Goal: Task Accomplishment & Management: Complete application form

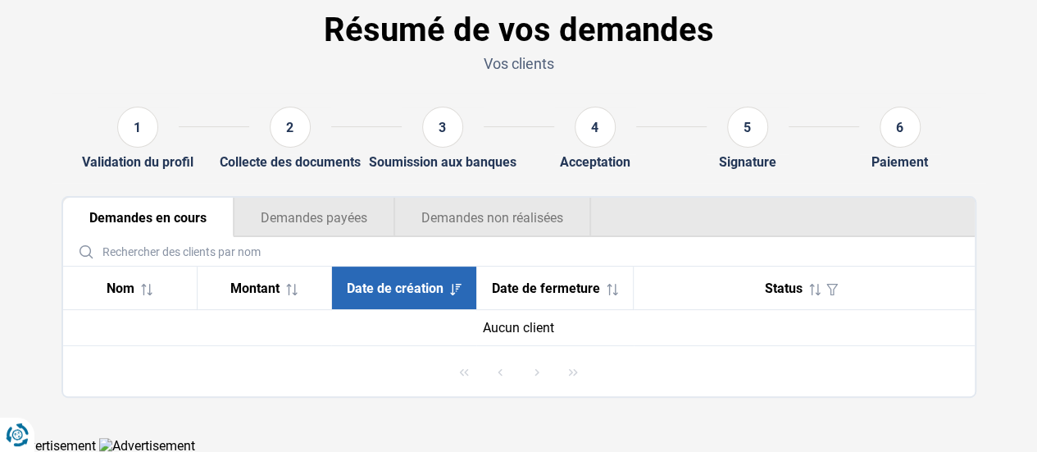
scroll to position [75, 0]
click at [329, 206] on button "Demandes payées" at bounding box center [314, 216] width 161 height 39
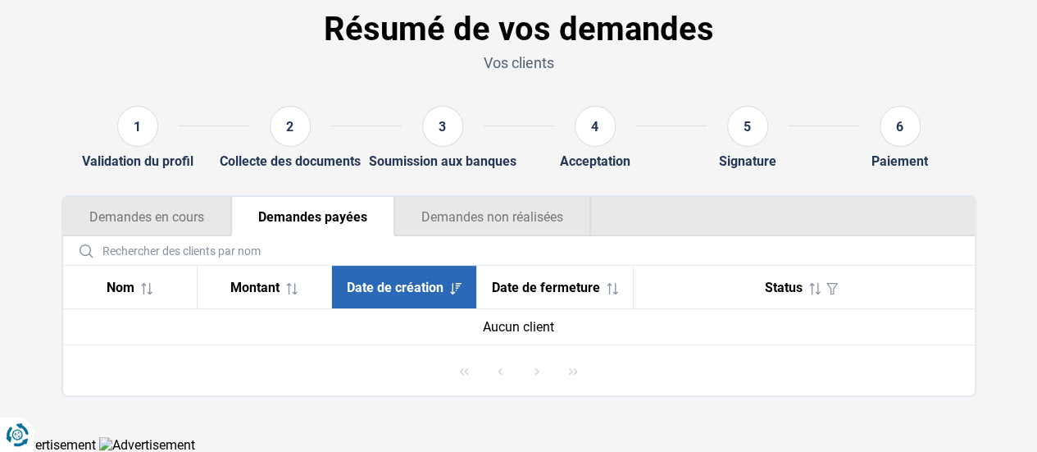
click at [458, 214] on button "Demandes non réalisées" at bounding box center [492, 216] width 197 height 39
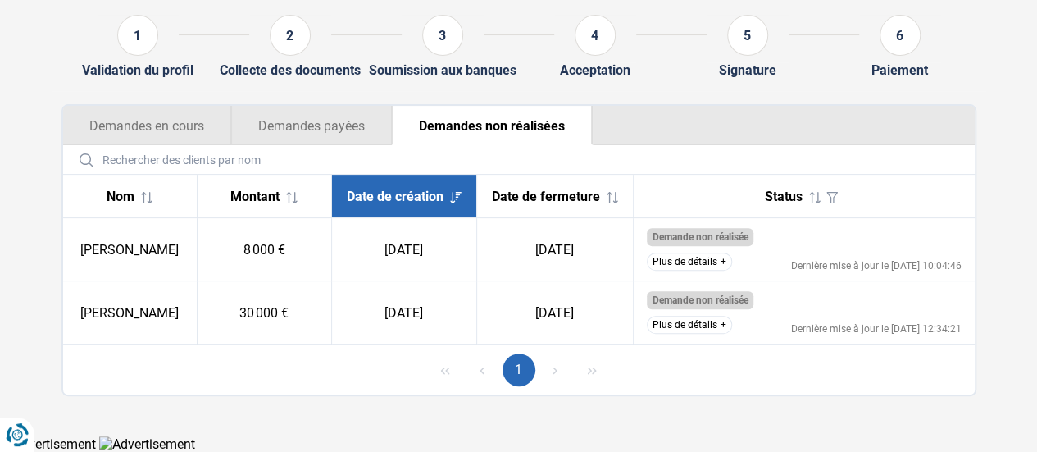
scroll to position [175, 0]
click at [716, 330] on button "Plus de détails" at bounding box center [689, 324] width 85 height 18
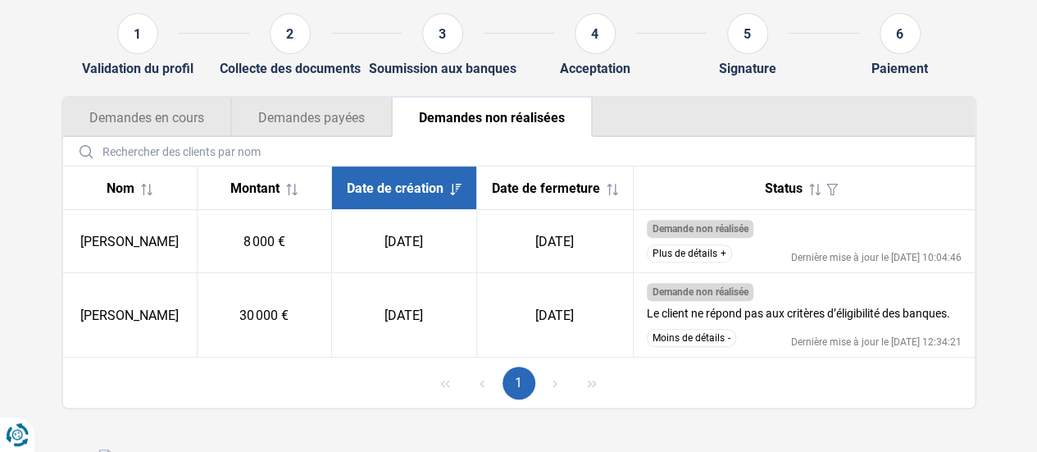
click at [711, 262] on button "Plus de détails" at bounding box center [689, 253] width 85 height 18
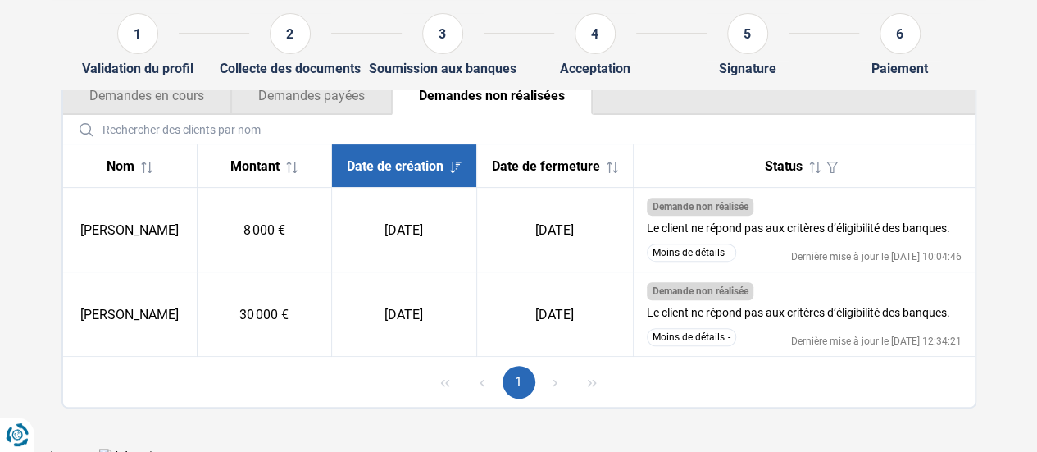
scroll to position [217, 0]
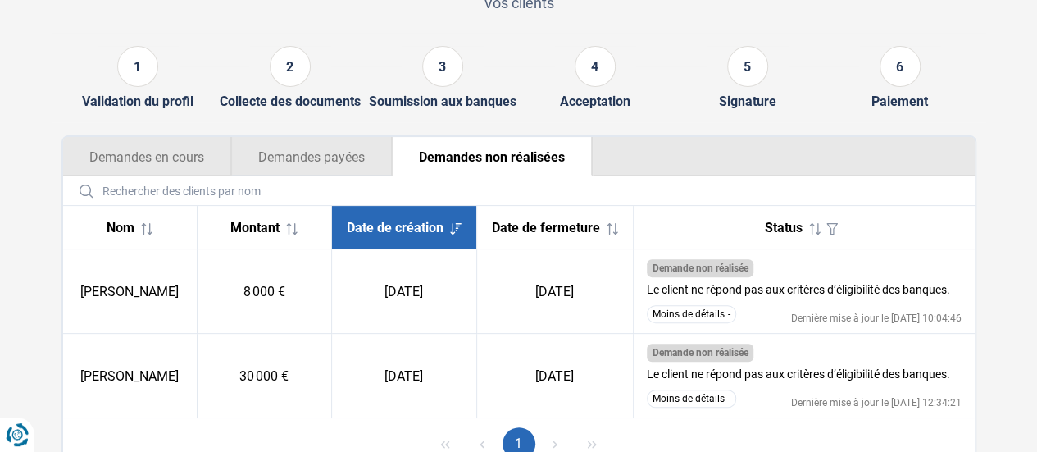
click at [270, 161] on button "Demandes payées" at bounding box center [311, 156] width 161 height 39
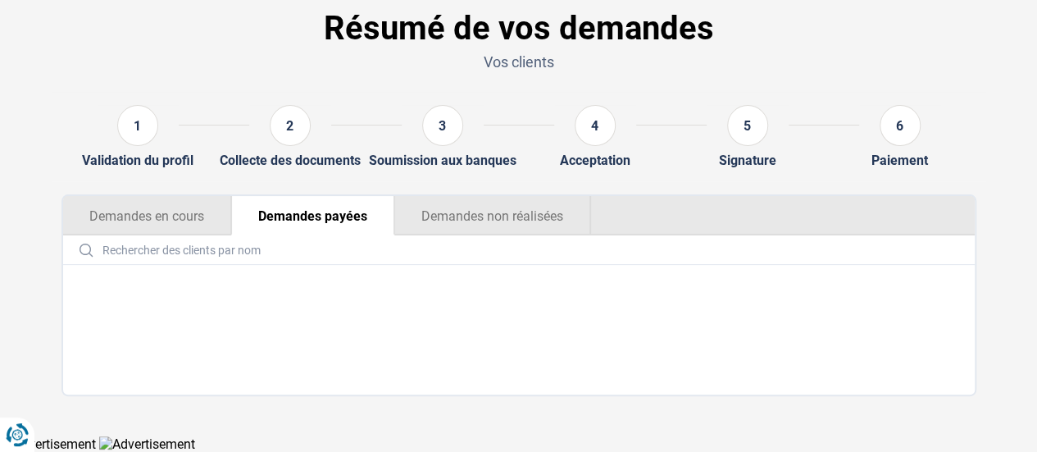
scroll to position [75, 0]
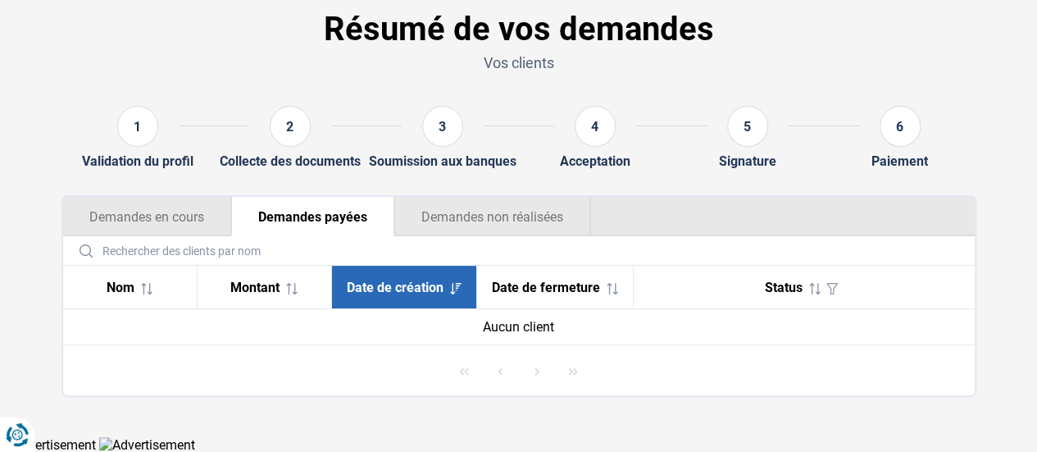
click at [203, 164] on div "1 Validation du profil" at bounding box center [137, 137] width 152 height 63
drag, startPoint x: 192, startPoint y: 222, endPoint x: 206, endPoint y: 224, distance: 14.0
click at [190, 224] on button "Demandes en cours" at bounding box center [147, 216] width 168 height 39
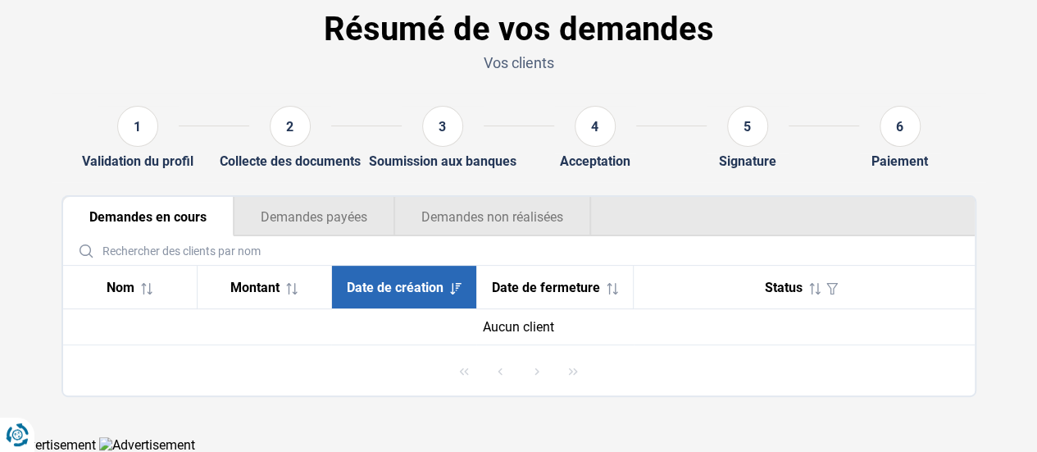
click at [464, 213] on button "Demandes non réalisées" at bounding box center [492, 216] width 197 height 39
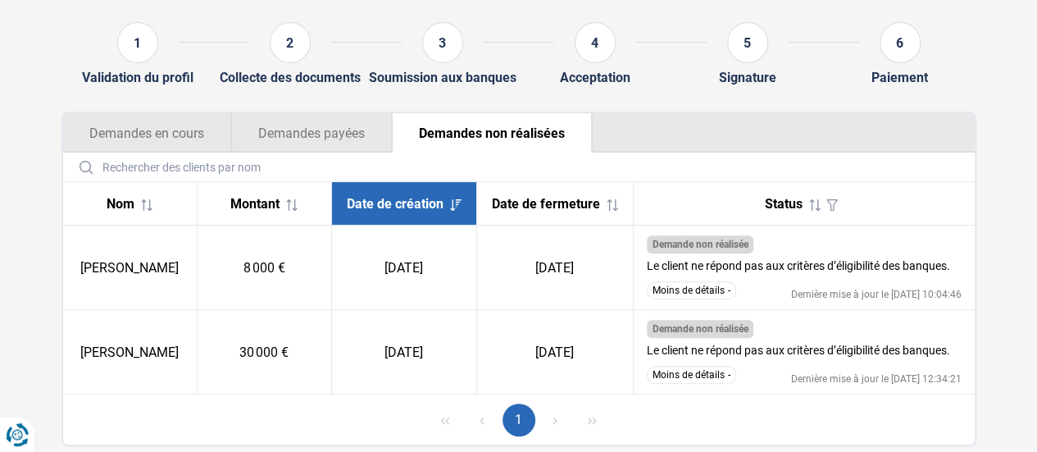
scroll to position [217, 0]
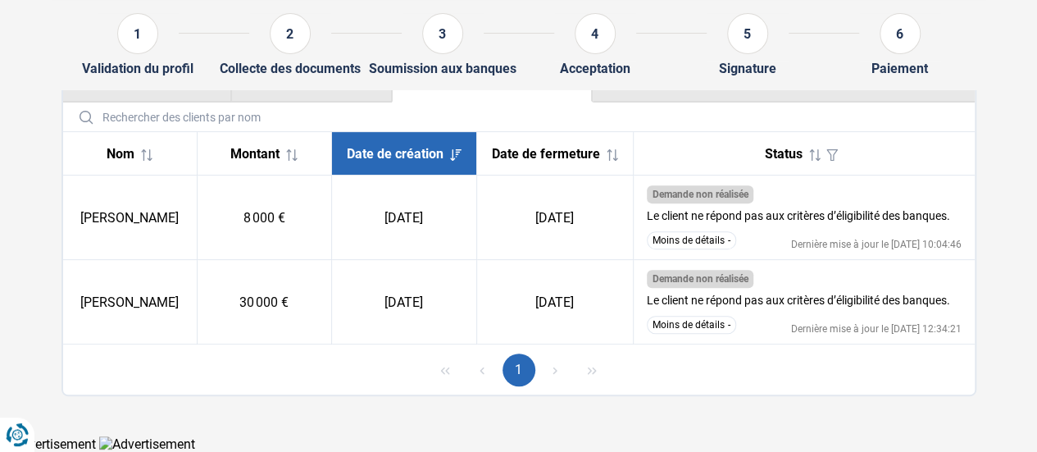
click at [152, 52] on div "1" at bounding box center [138, 37] width 82 height 48
click at [274, 146] on span "Montant" at bounding box center [254, 154] width 49 height 16
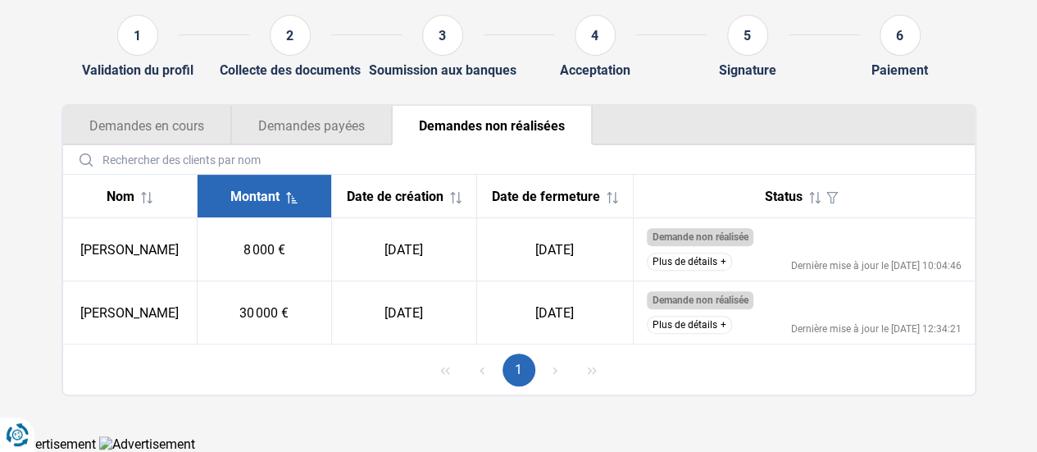
scroll to position [175, 0]
click at [182, 202] on th "Nom" at bounding box center [130, 196] width 134 height 43
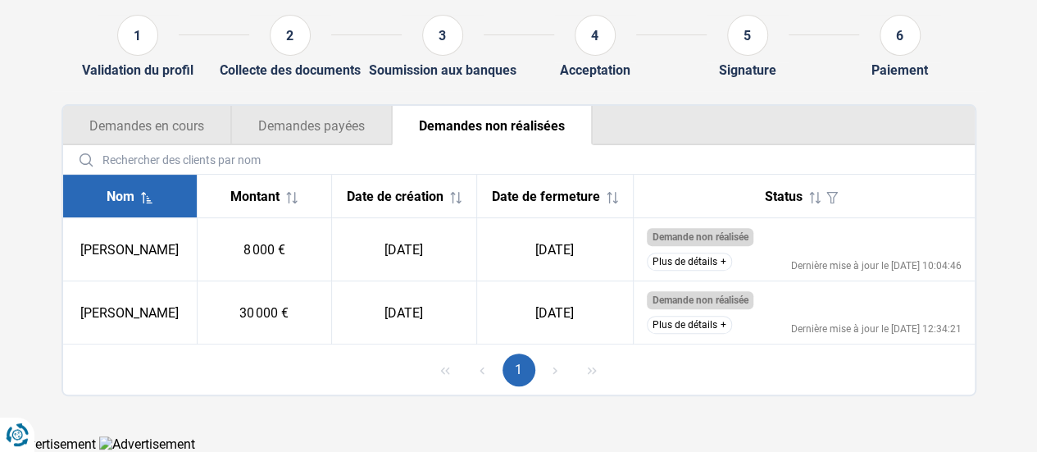
click at [577, 194] on div "Date de fermeture" at bounding box center [554, 196] width 129 height 16
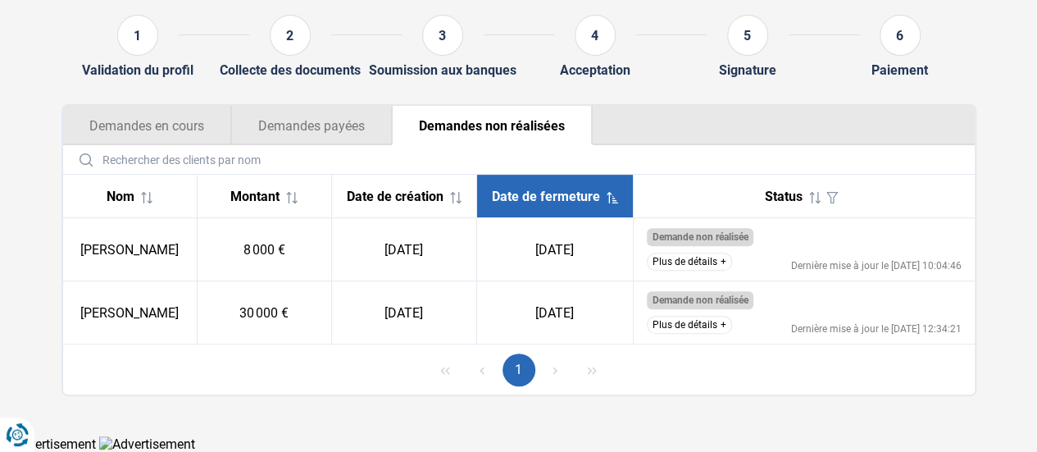
click at [393, 166] on input "text" at bounding box center [519, 159] width 898 height 29
click at [331, 132] on button "Demandes payées" at bounding box center [311, 125] width 161 height 39
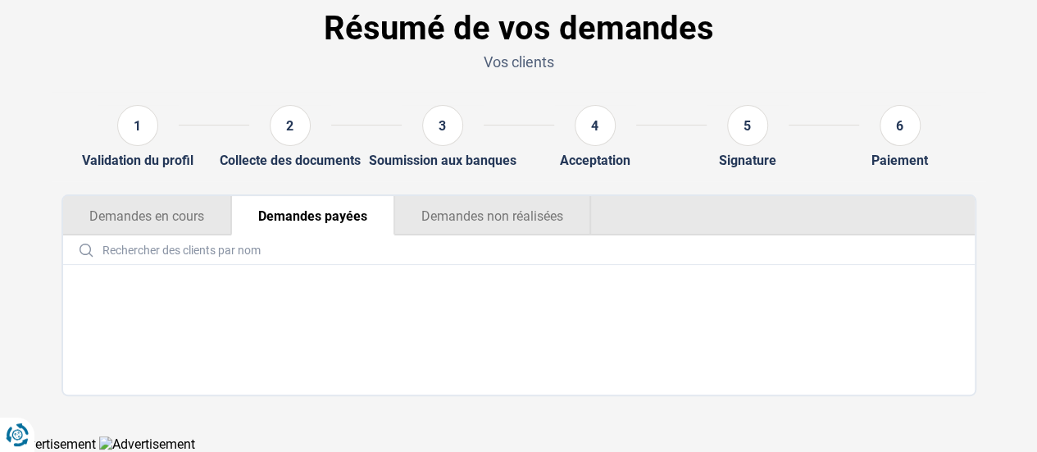
scroll to position [75, 0]
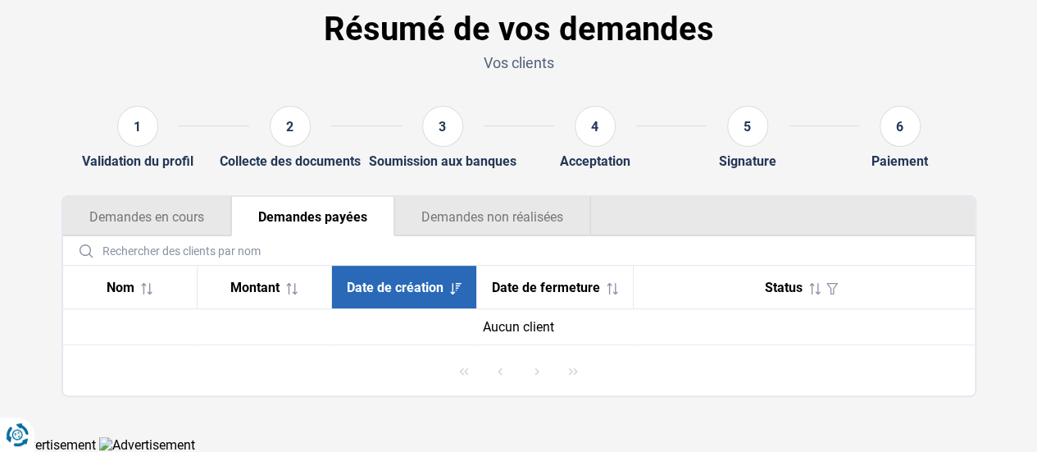
click at [149, 214] on button "Demandes en cours" at bounding box center [147, 216] width 168 height 39
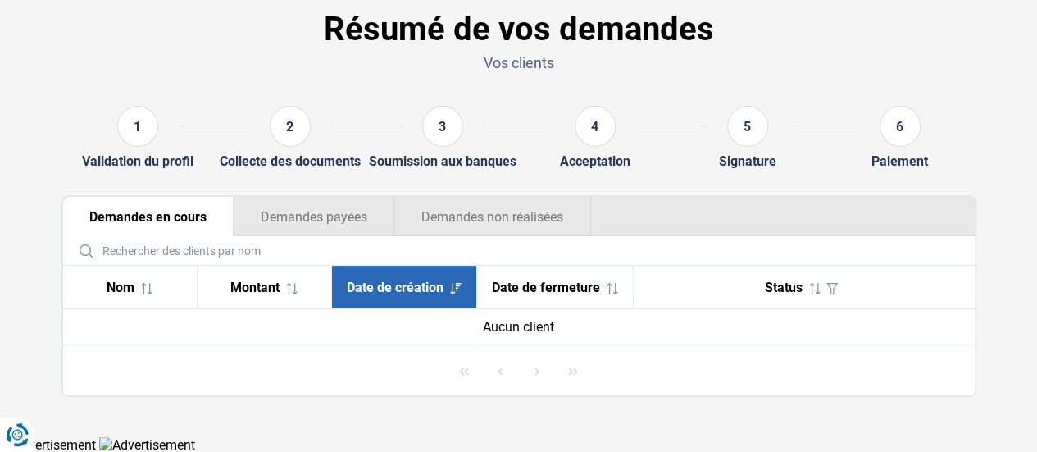
click at [499, 211] on button "Demandes non réalisées" at bounding box center [492, 216] width 197 height 39
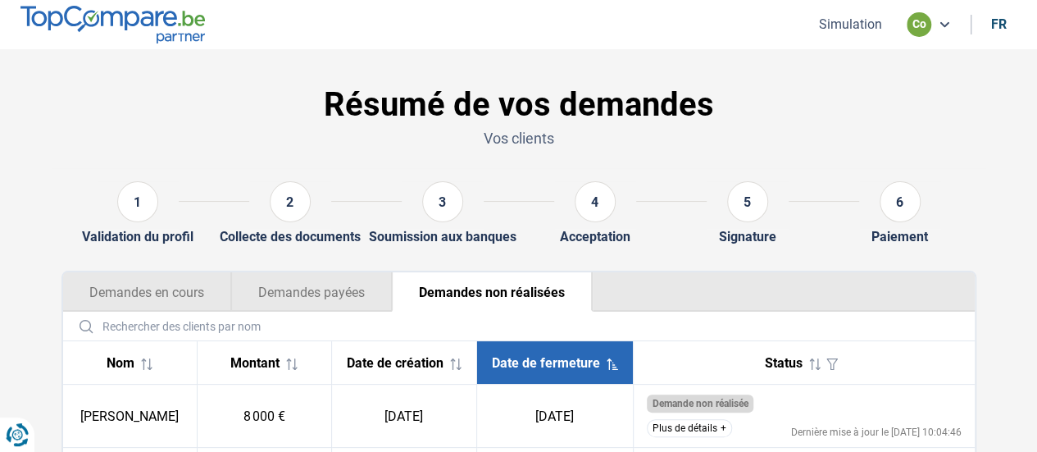
scroll to position [0, 0]
click at [947, 24] on icon at bounding box center [943, 24] width 13 height 13
click at [921, 20] on div "co" at bounding box center [918, 24] width 25 height 25
click at [842, 29] on button "Simulation" at bounding box center [850, 24] width 73 height 17
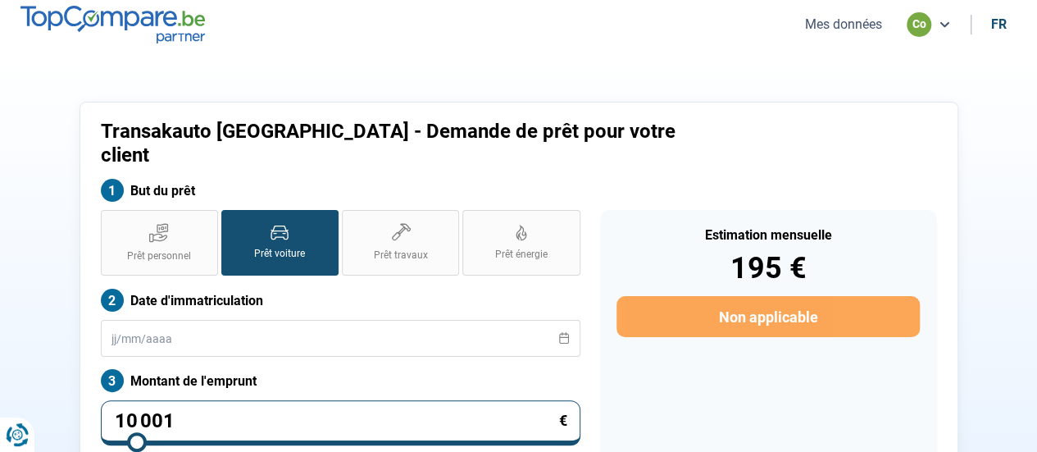
click at [854, 28] on button "Mes données" at bounding box center [843, 24] width 87 height 17
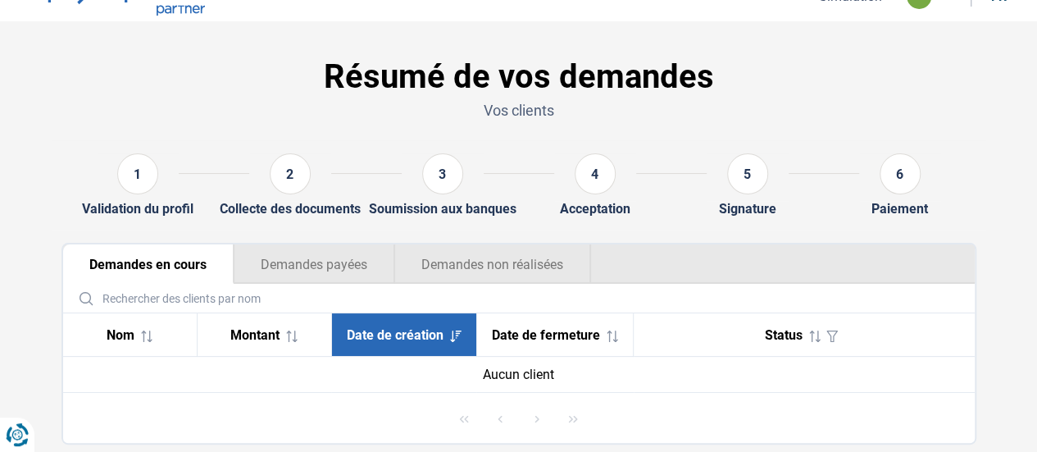
scroll to position [75, 0]
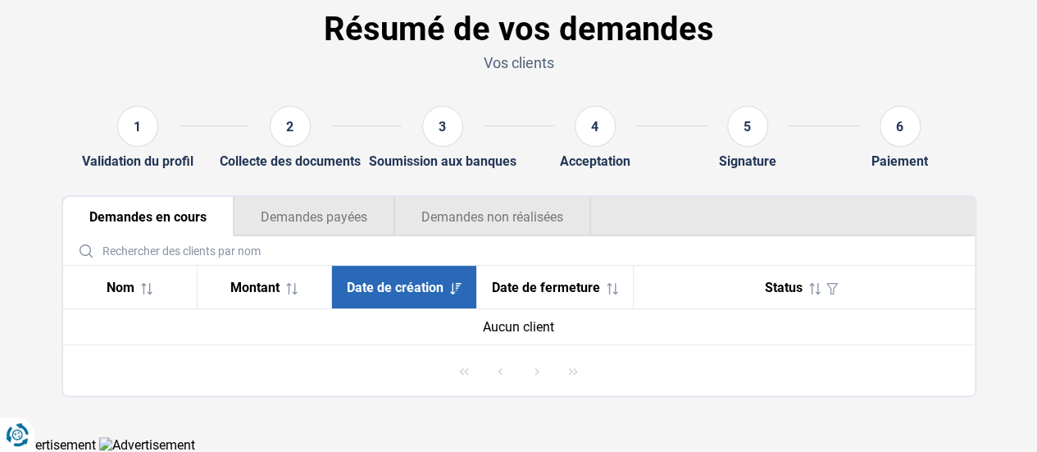
click at [531, 275] on th "Date de fermeture" at bounding box center [554, 287] width 157 height 43
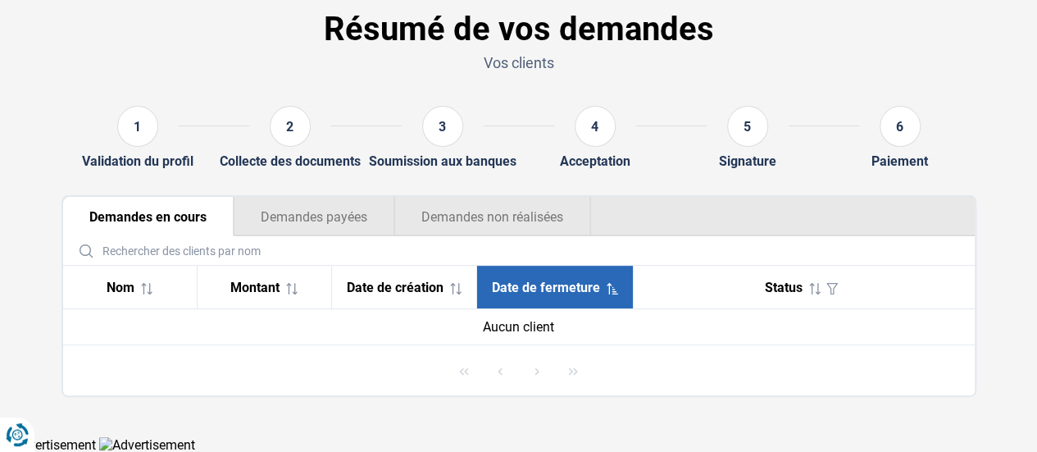
click at [279, 288] on span "Montant" at bounding box center [254, 287] width 49 height 16
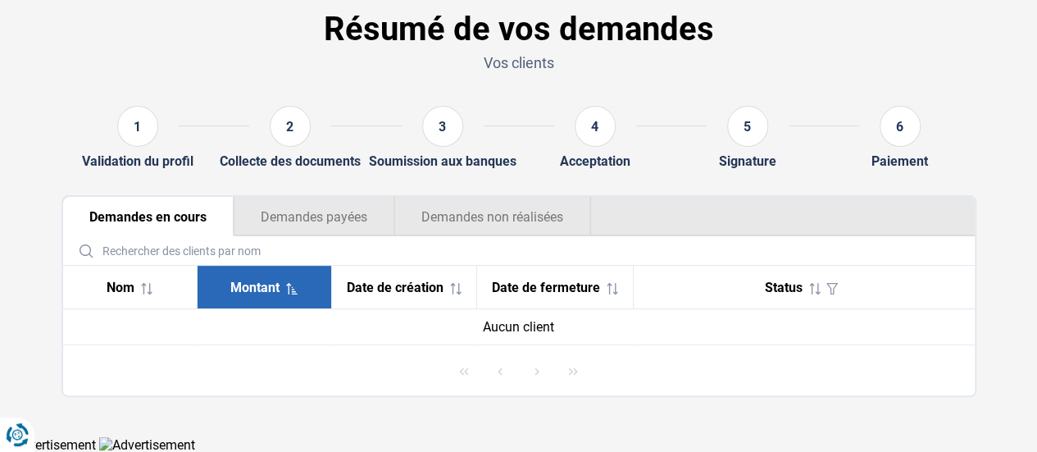
click at [490, 212] on button "Demandes non réalisées" at bounding box center [492, 216] width 197 height 39
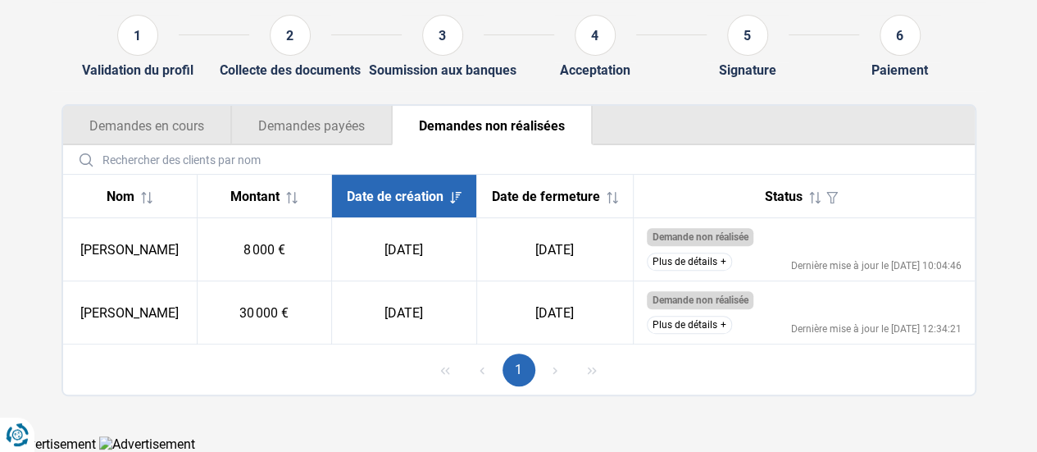
scroll to position [175, 0]
click at [706, 329] on button "Plus de détails" at bounding box center [689, 324] width 85 height 18
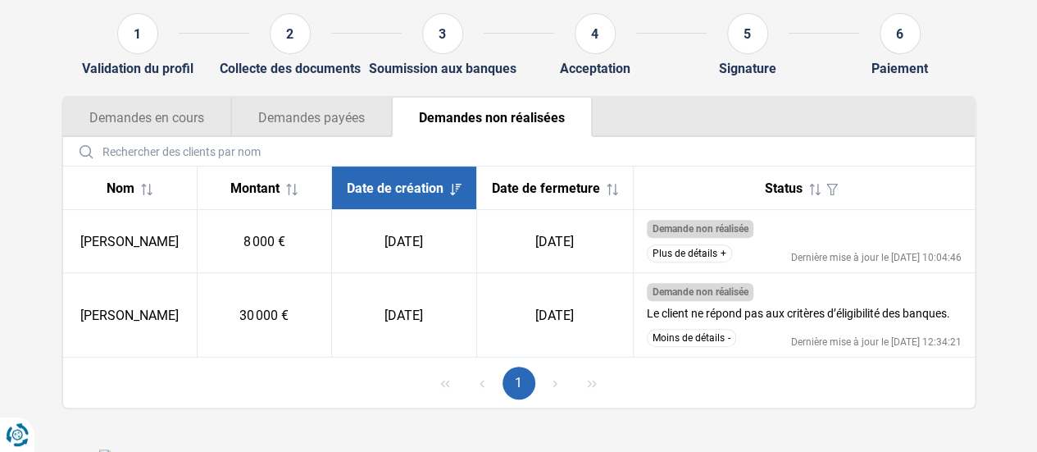
click at [710, 262] on button "Plus de détails" at bounding box center [689, 253] width 85 height 18
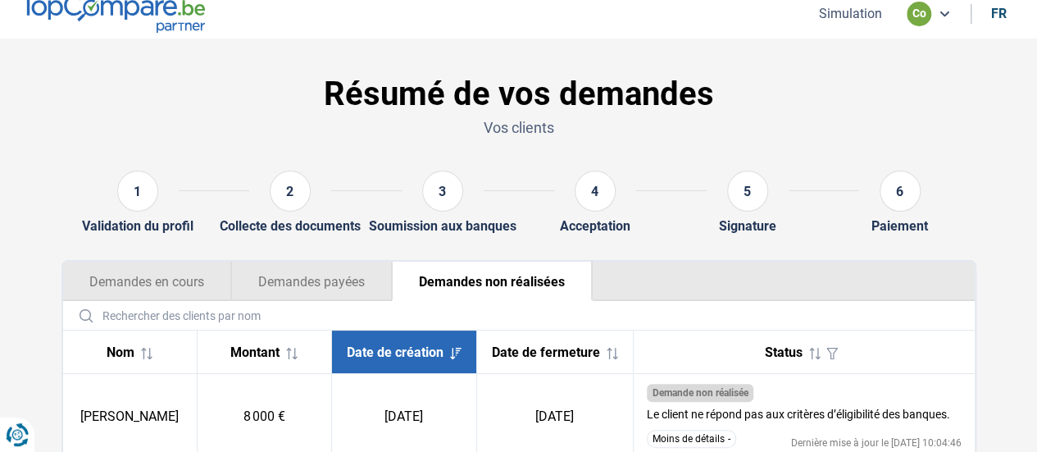
click at [148, 281] on button "Demandes en cours" at bounding box center [147, 280] width 168 height 39
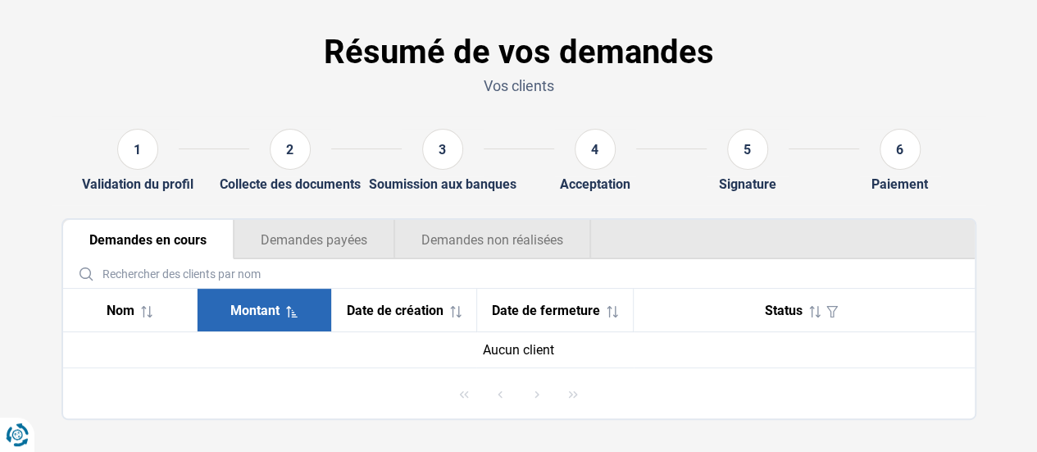
scroll to position [75, 0]
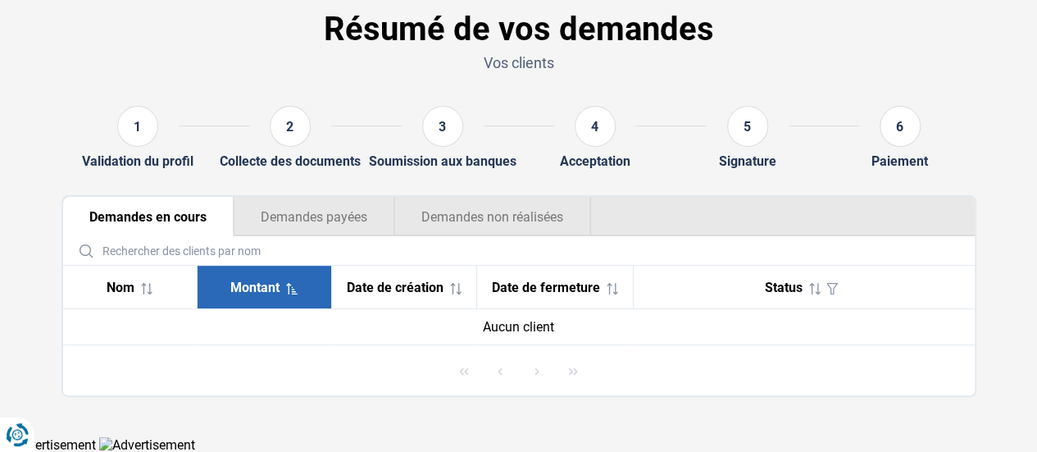
drag, startPoint x: 493, startPoint y: 220, endPoint x: 549, endPoint y: 225, distance: 56.8
click at [493, 219] on button "Demandes non réalisées" at bounding box center [492, 216] width 197 height 39
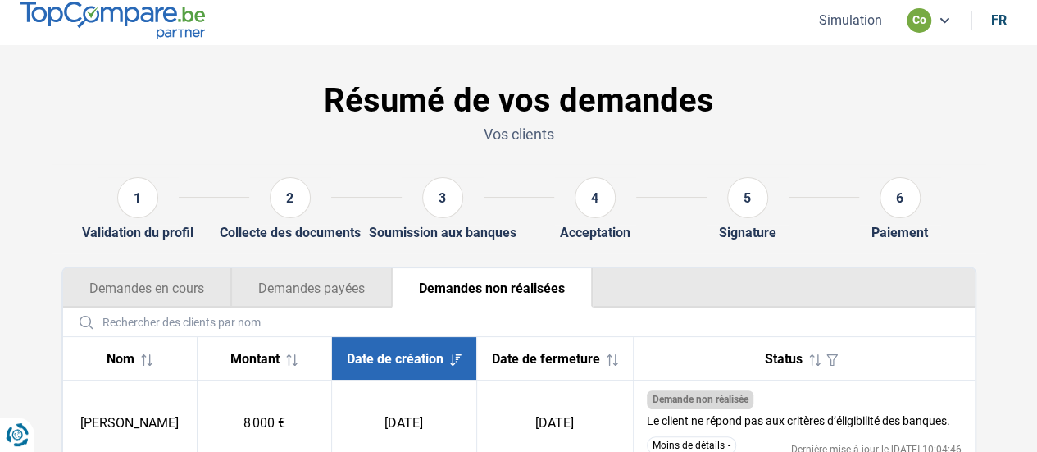
scroll to position [0, 0]
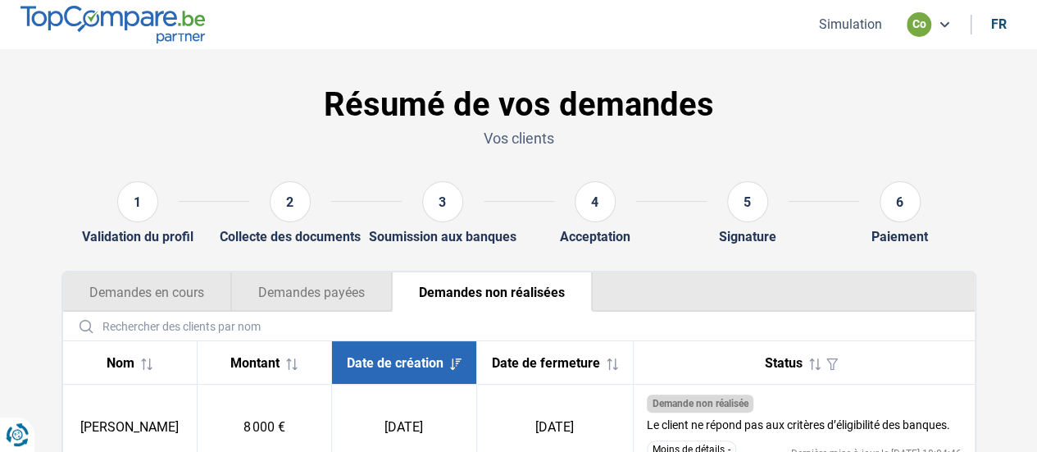
click at [869, 25] on button "Simulation" at bounding box center [850, 24] width 73 height 17
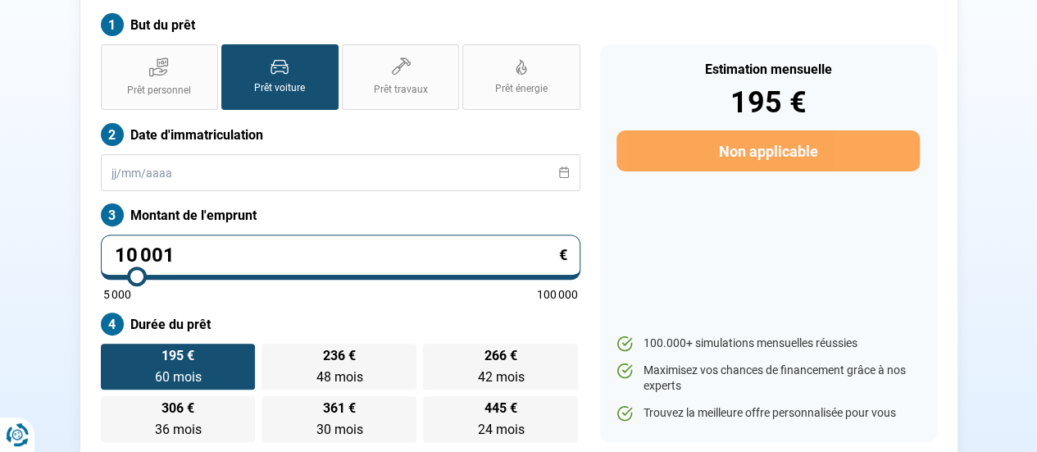
scroll to position [164, 0]
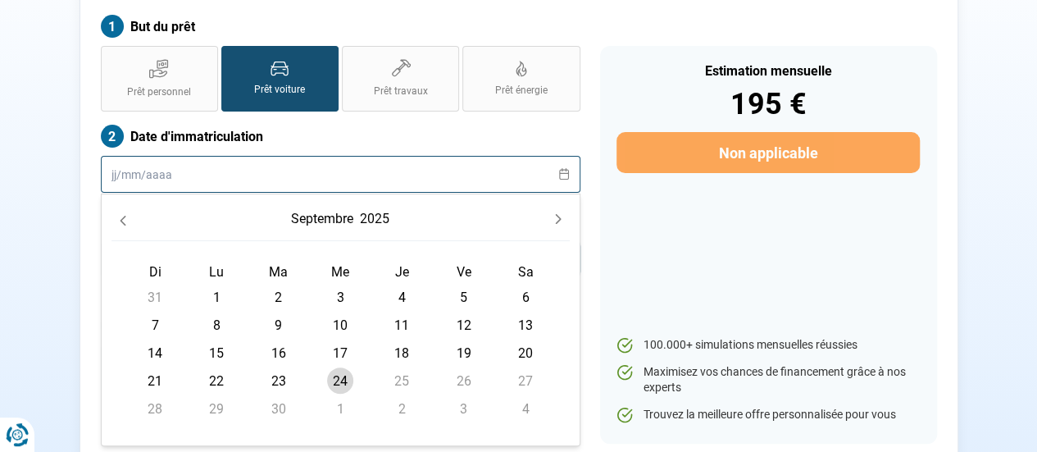
click at [482, 159] on input "text" at bounding box center [340, 174] width 479 height 37
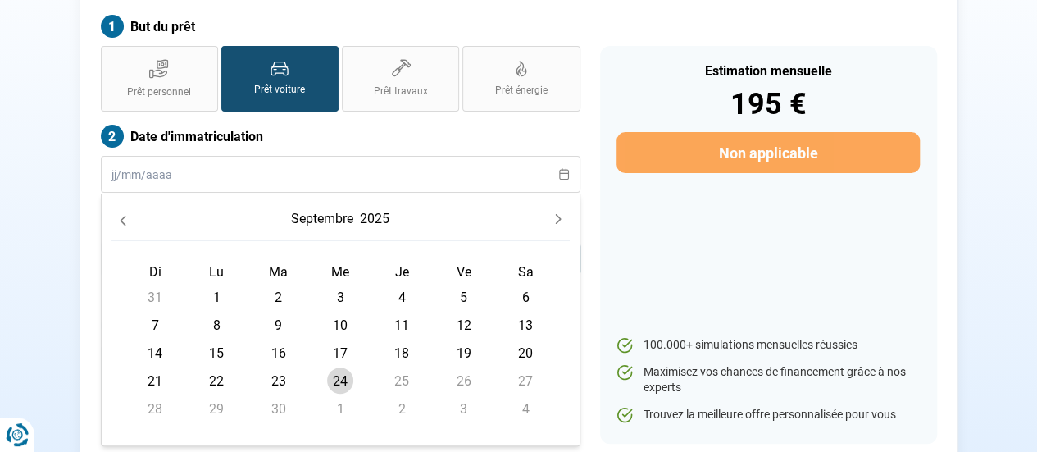
click at [301, 261] on th "Ma" at bounding box center [277, 272] width 61 height 22
click at [292, 283] on td "2" at bounding box center [277, 297] width 61 height 28
click at [270, 284] on span "2" at bounding box center [279, 297] width 26 height 26
type input "02/09/2025"
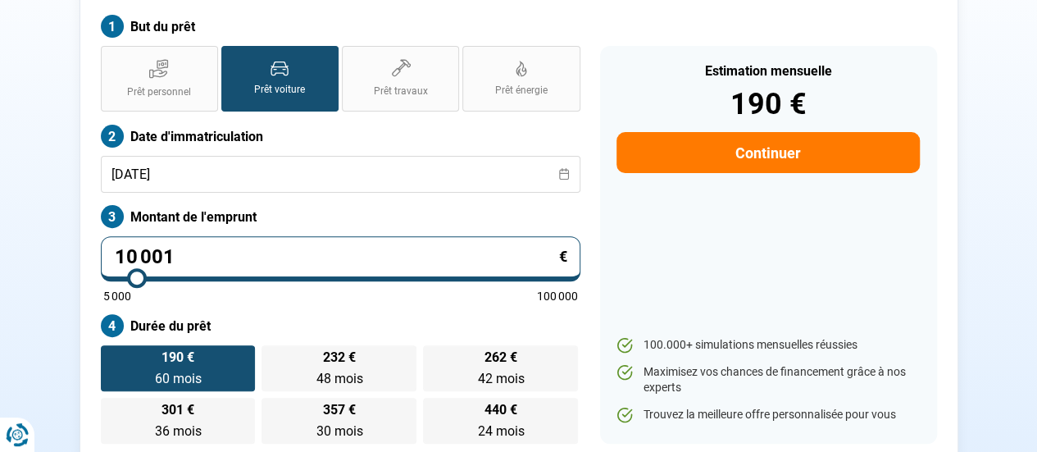
click at [733, 148] on button "Continuer" at bounding box center [767, 152] width 302 height 41
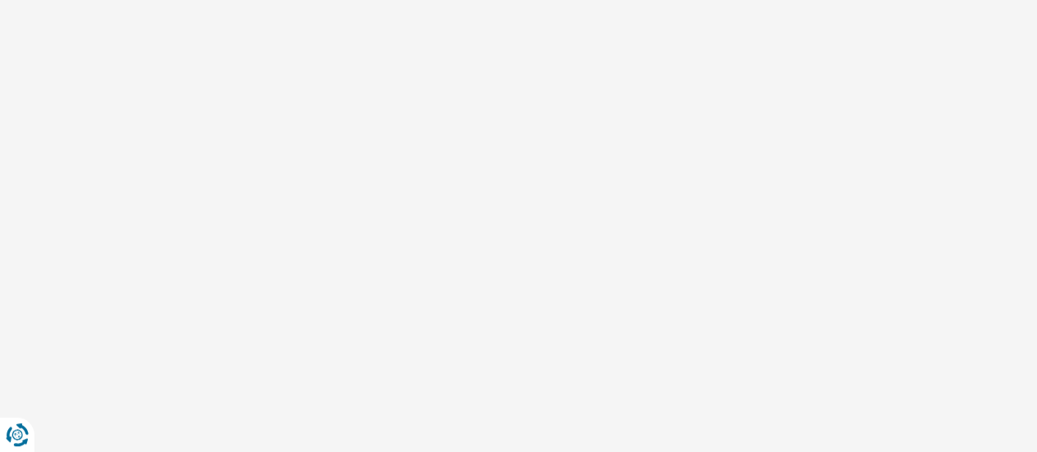
scroll to position [4, 0]
select select "32"
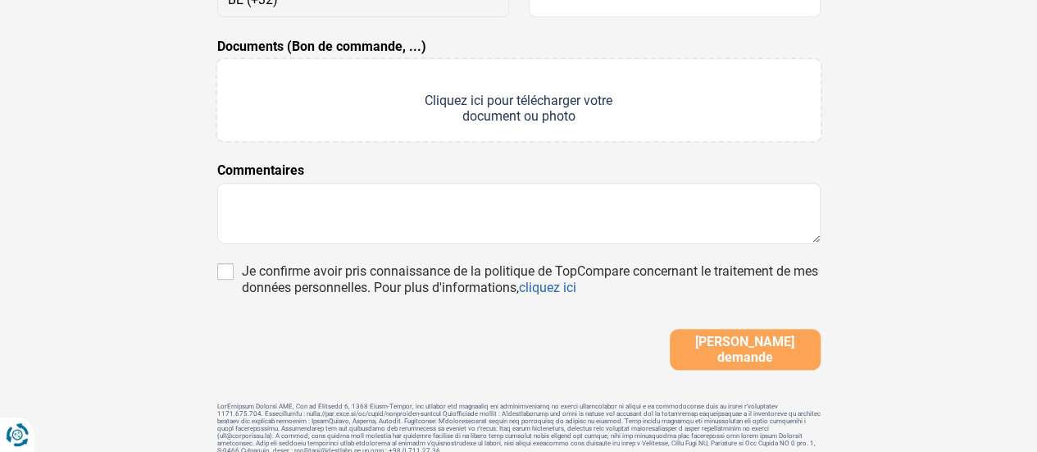
scroll to position [490, 0]
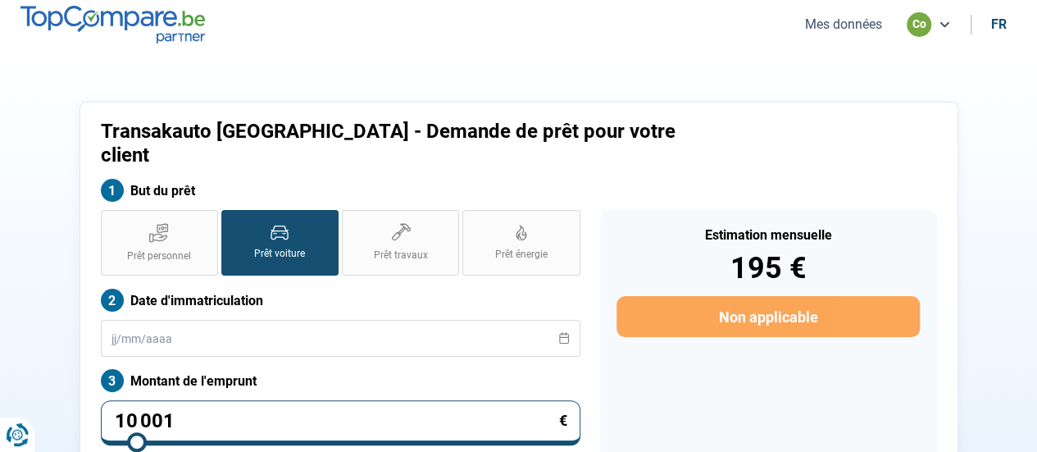
click at [857, 53] on section "Transakauto Bruxelles - Demande de prêt pour votre client But du prêt Prêt pers…" at bounding box center [518, 363] width 1037 height 629
click at [865, 29] on button "Mes données" at bounding box center [843, 24] width 87 height 17
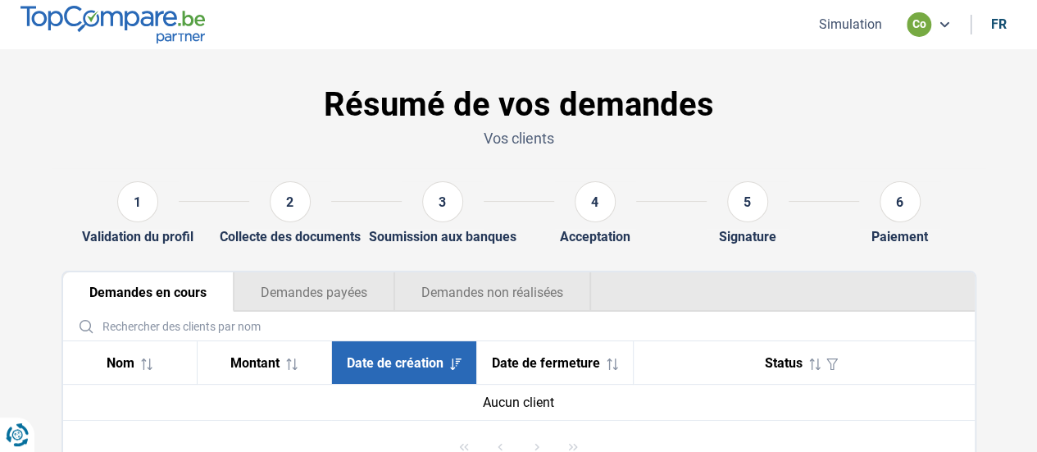
scroll to position [75, 0]
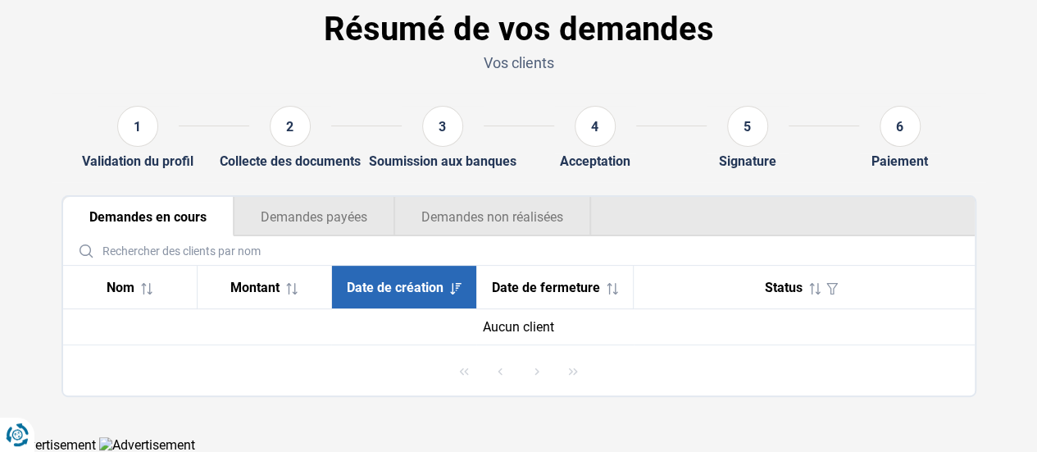
click at [534, 212] on button "Demandes non réalisées" at bounding box center [492, 216] width 197 height 39
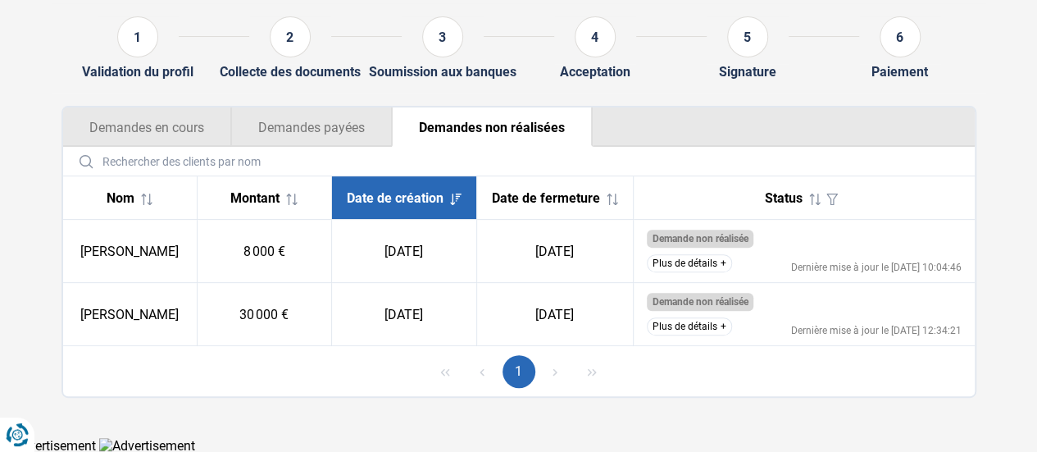
scroll to position [175, 0]
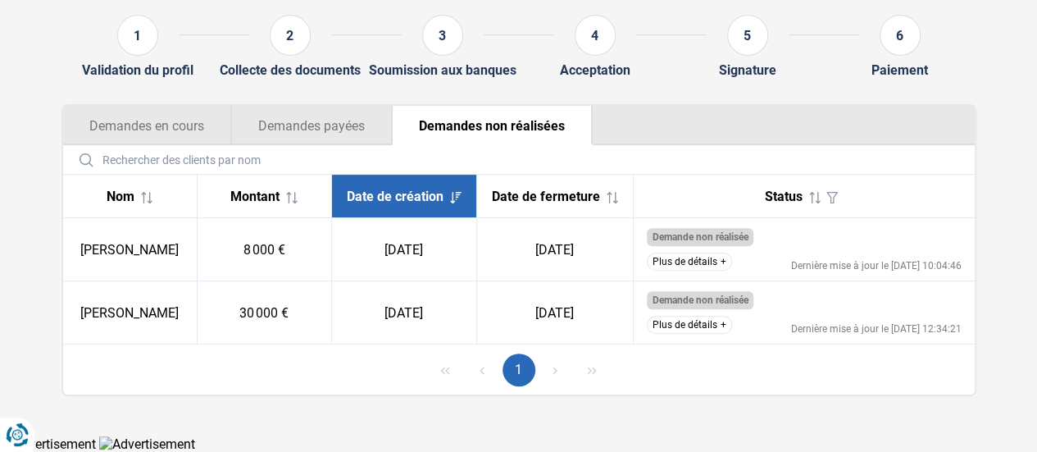
click at [320, 134] on button "Demandes payées" at bounding box center [311, 125] width 161 height 39
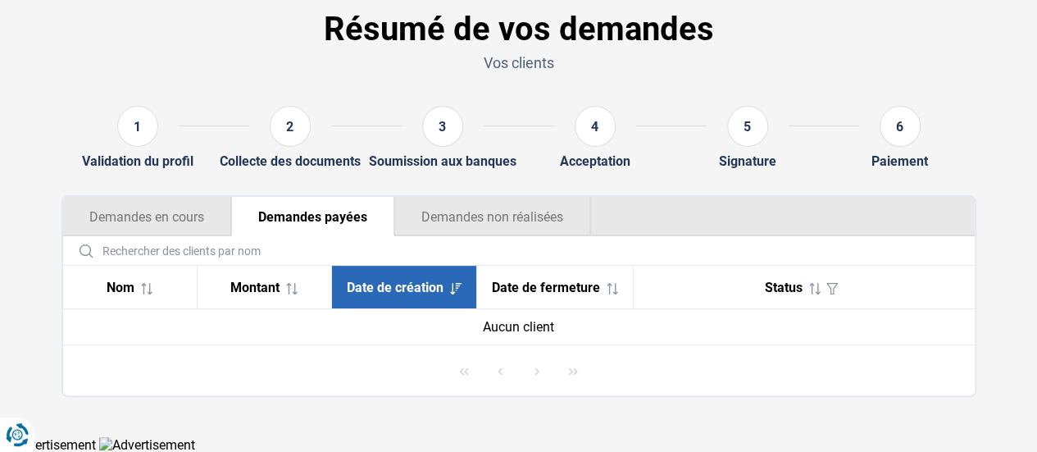
click at [480, 220] on button "Demandes non réalisées" at bounding box center [492, 216] width 197 height 39
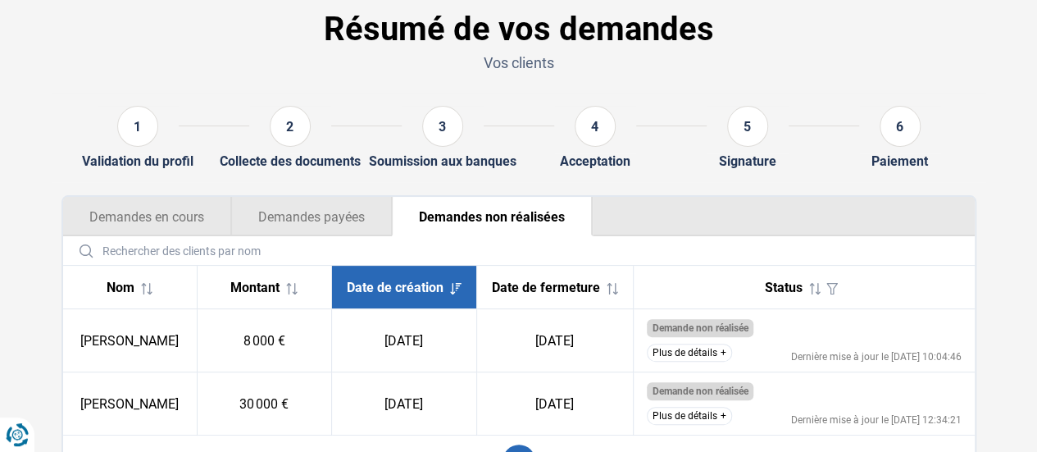
click at [215, 220] on button "Demandes en cours" at bounding box center [147, 216] width 168 height 39
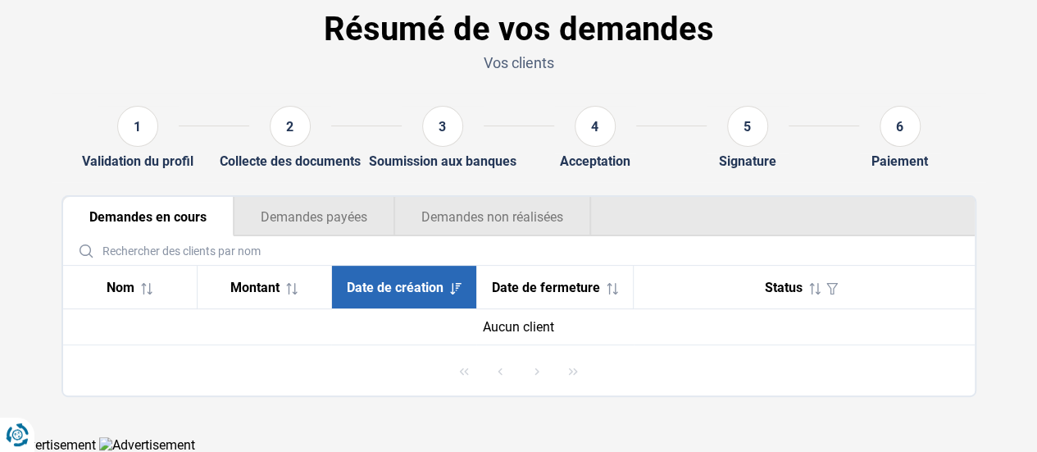
click at [447, 227] on button "Demandes non réalisées" at bounding box center [492, 216] width 197 height 39
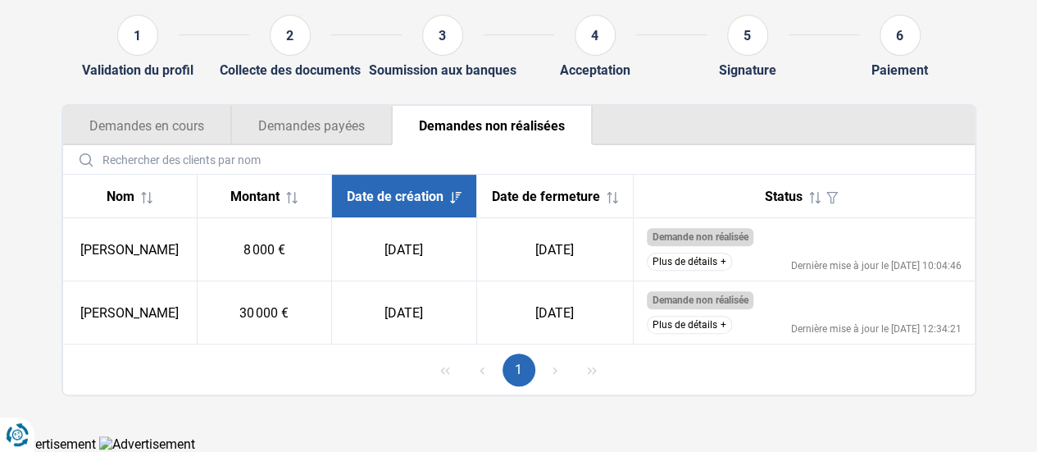
scroll to position [175, 0]
click at [828, 192] on icon "button" at bounding box center [831, 197] width 11 height 11
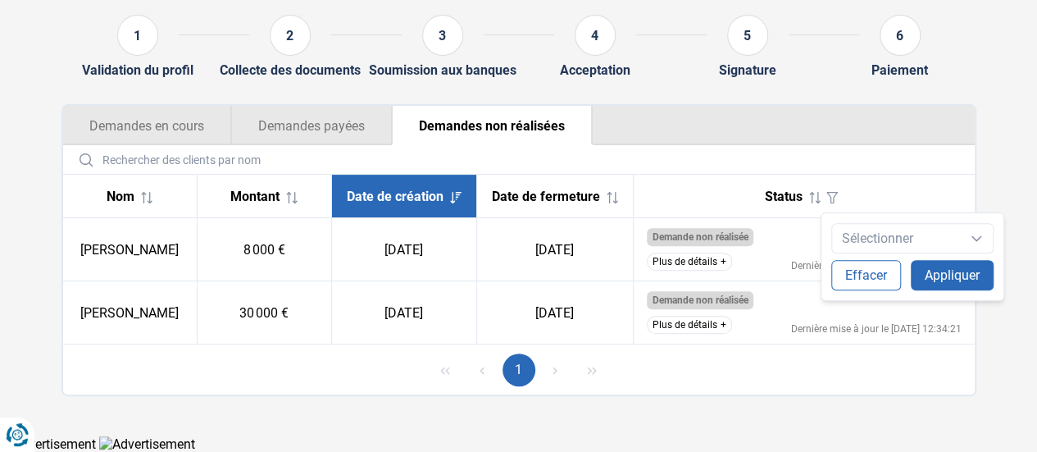
click at [828, 192] on icon "button" at bounding box center [831, 197] width 11 height 11
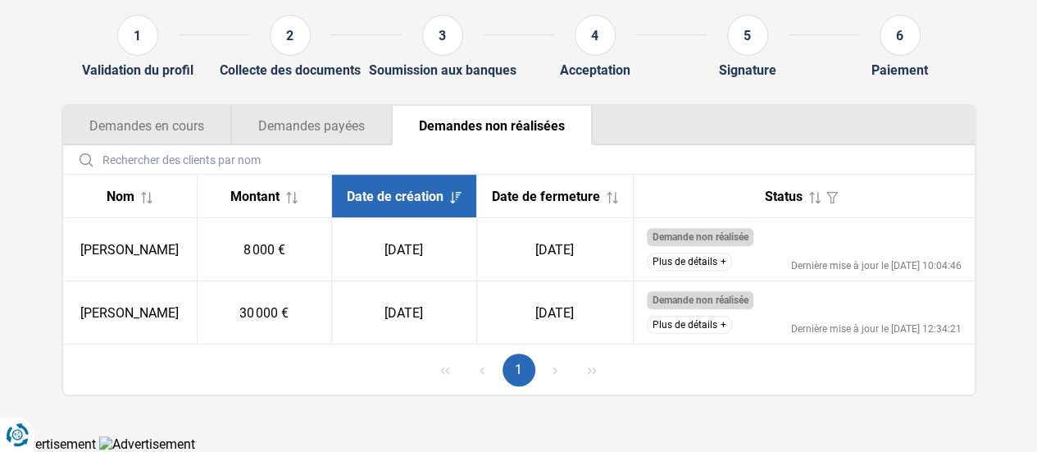
click at [810, 192] on icon at bounding box center [814, 197] width 11 height 11
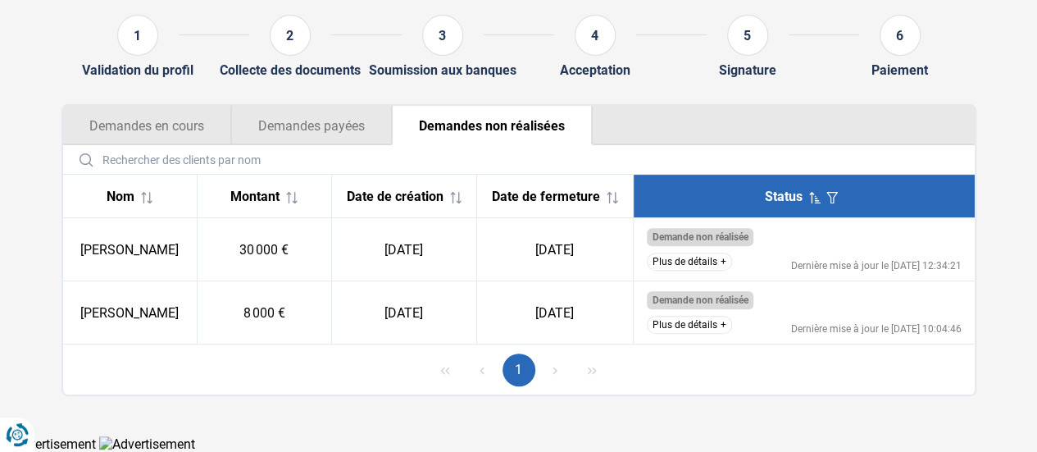
click at [810, 192] on icon at bounding box center [814, 197] width 11 height 11
click at [734, 197] on div "Status" at bounding box center [804, 195] width 315 height 23
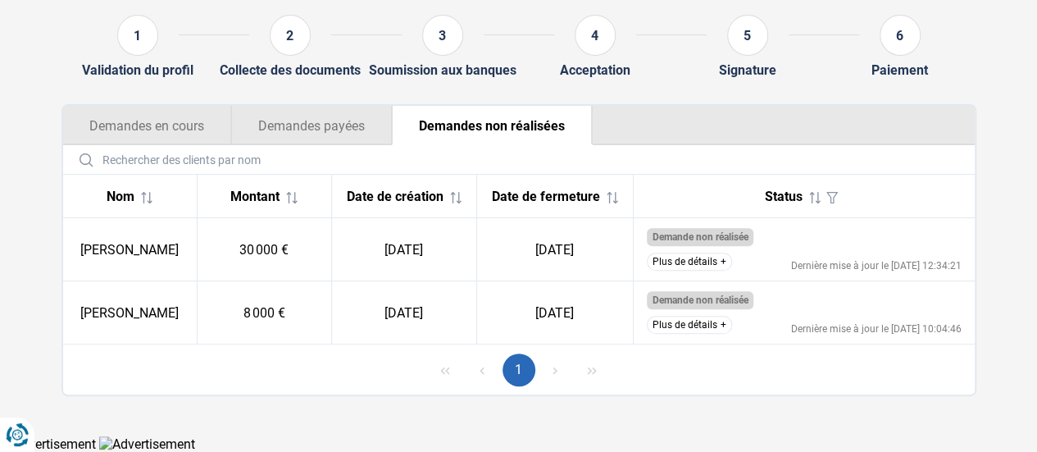
click at [580, 191] on span "Date de fermeture" at bounding box center [546, 196] width 108 height 16
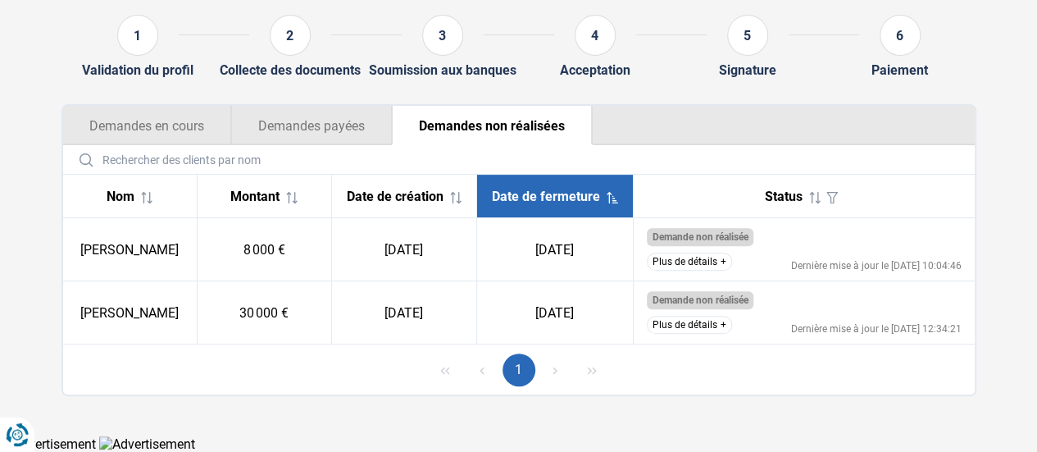
click at [472, 193] on th "Date de création" at bounding box center [403, 196] width 145 height 43
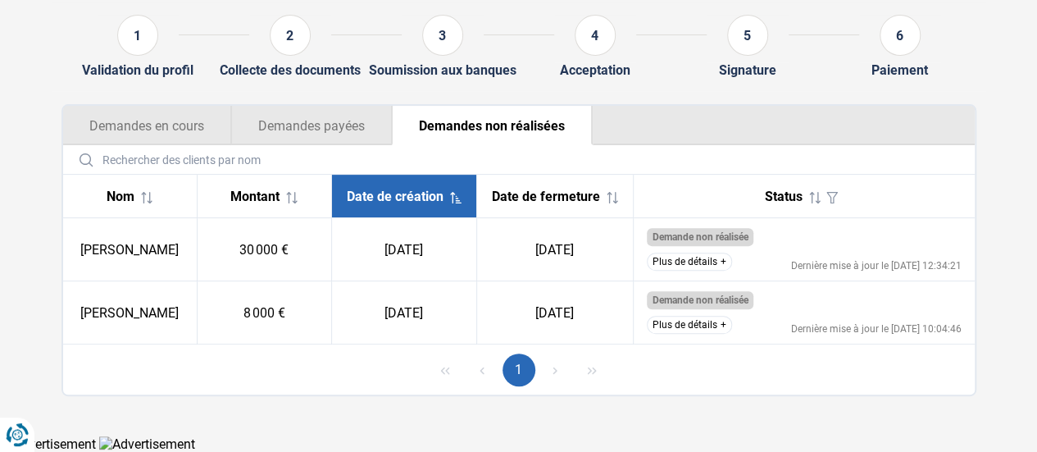
click at [472, 193] on th "Date de création" at bounding box center [403, 196] width 145 height 43
click at [367, 196] on div "Date de création" at bounding box center [404, 196] width 118 height 16
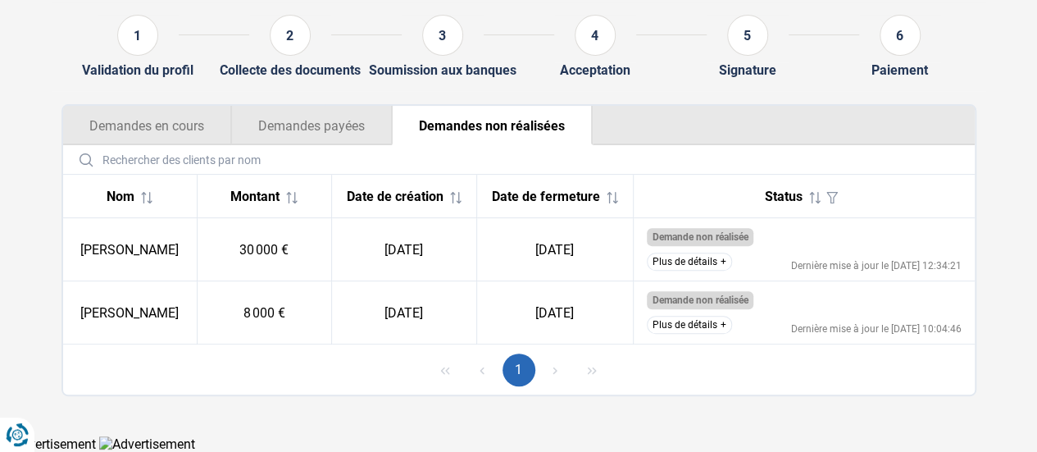
click at [279, 197] on span "Montant" at bounding box center [254, 196] width 49 height 16
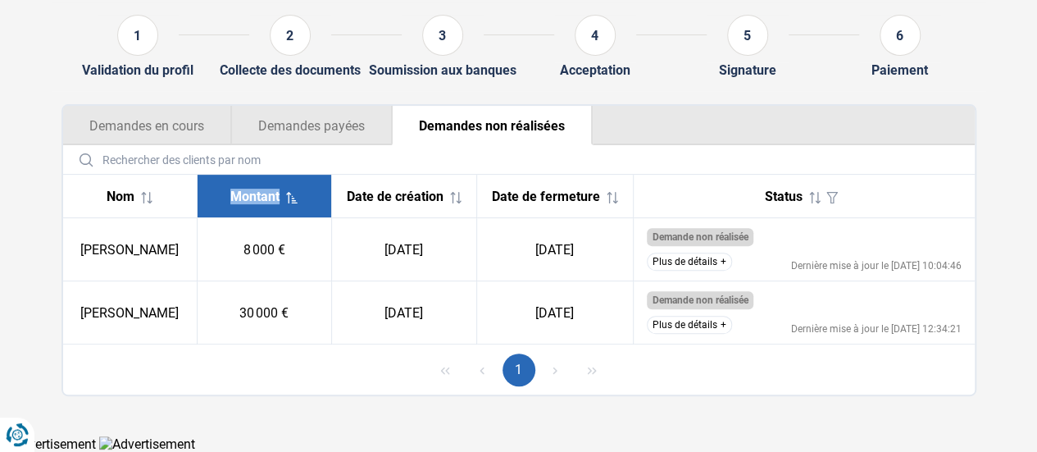
click at [279, 197] on span "Montant" at bounding box center [254, 196] width 49 height 16
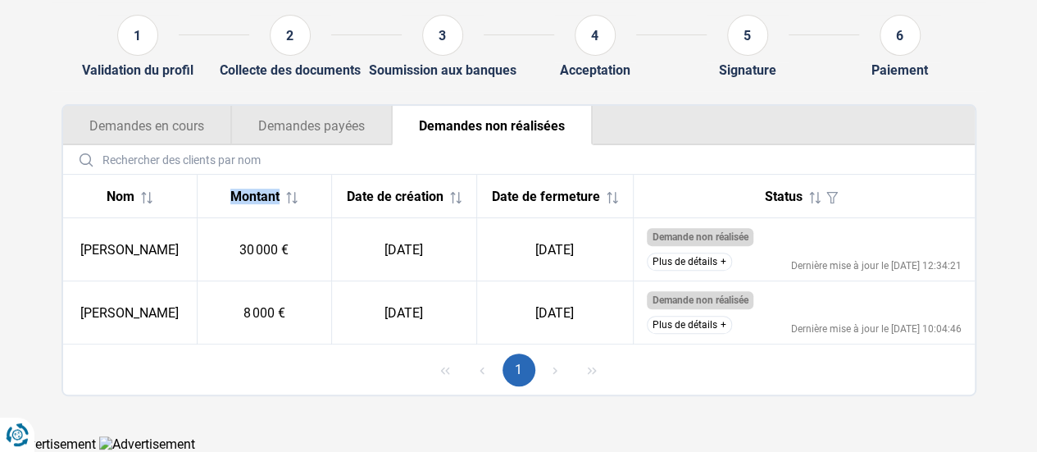
click at [279, 197] on span "Montant" at bounding box center [254, 196] width 49 height 16
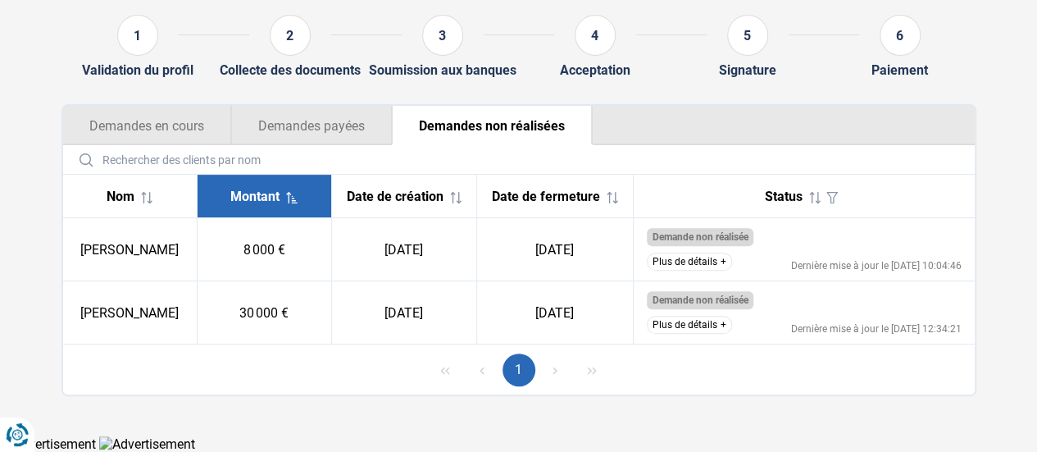
click at [405, 147] on input "text" at bounding box center [519, 159] width 898 height 29
